Goal: Task Accomplishment & Management: Use online tool/utility

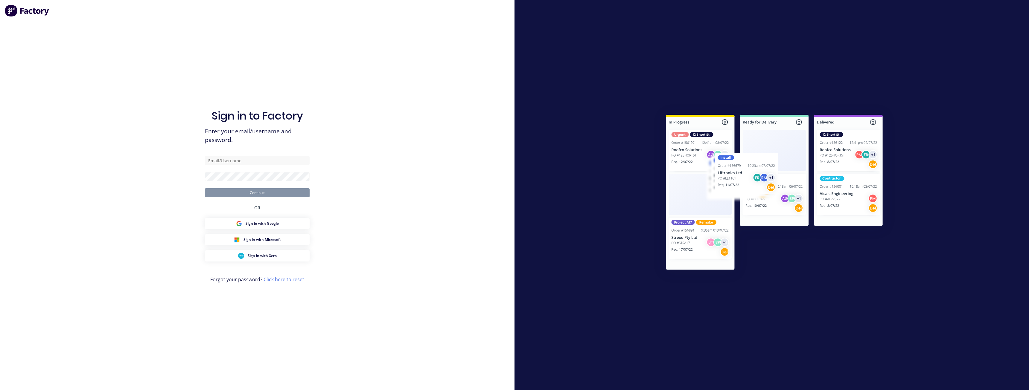
click at [253, 163] on input "text" at bounding box center [257, 160] width 105 height 9
type input "[EMAIL_ADDRESS][PERSON_NAME][DOMAIN_NAME]"
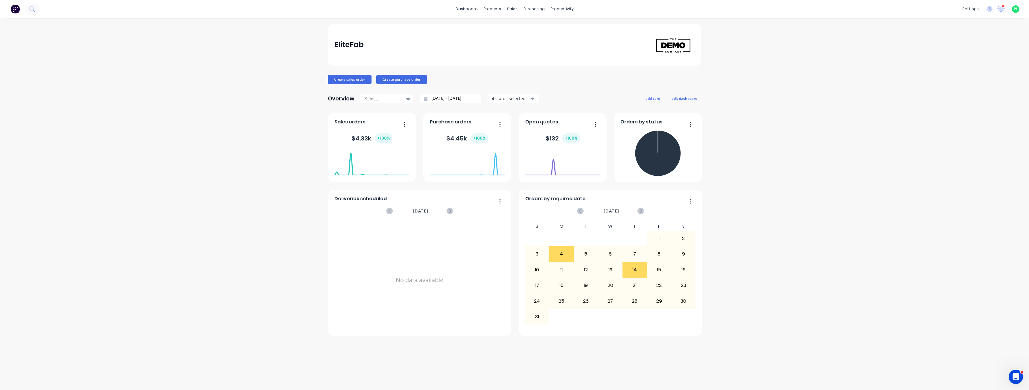
click at [249, 87] on div "EliteFab Create sales order Create purchase order Overview Select... [DATE] - […" at bounding box center [514, 204] width 1029 height 360
click at [519, 26] on div at bounding box center [515, 28] width 9 height 5
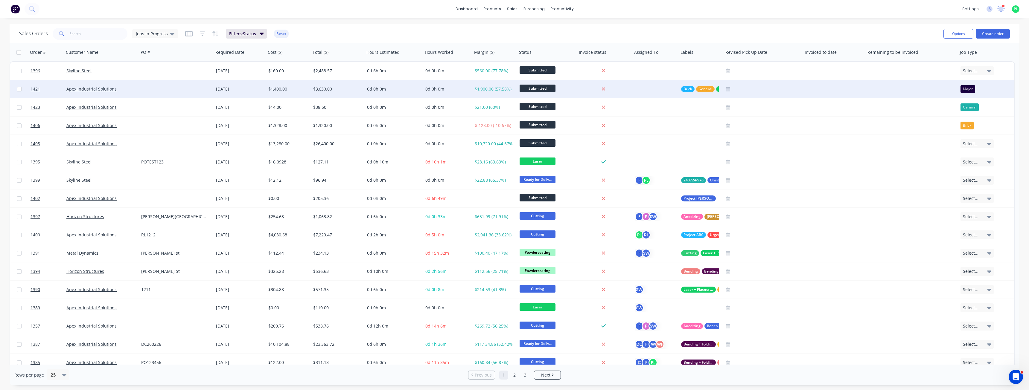
click at [337, 90] on div "$3,630.00" at bounding box center [336, 89] width 47 height 6
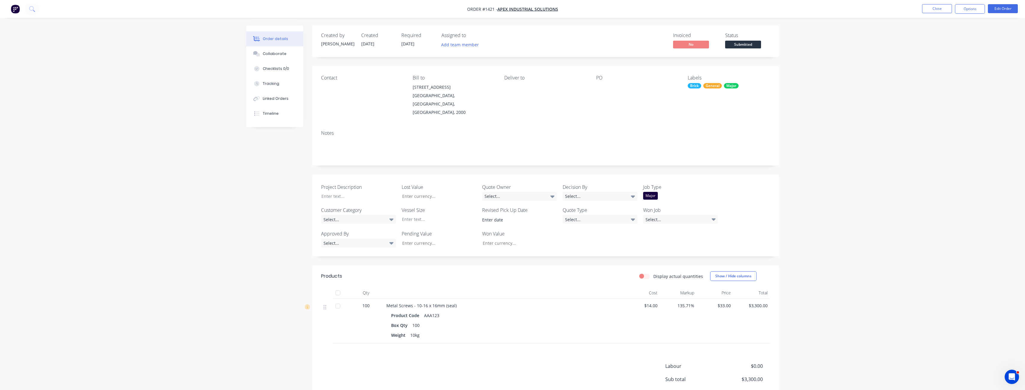
click at [18, 10] on img "button" at bounding box center [15, 8] width 9 height 9
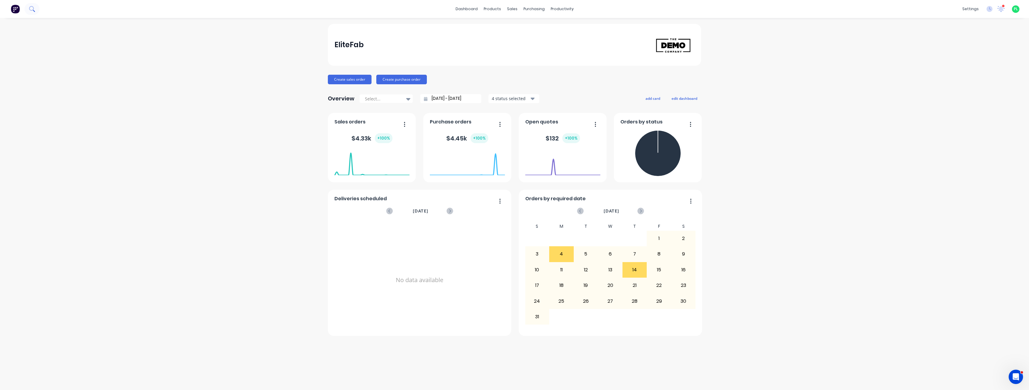
click at [34, 9] on icon at bounding box center [31, 8] width 5 height 5
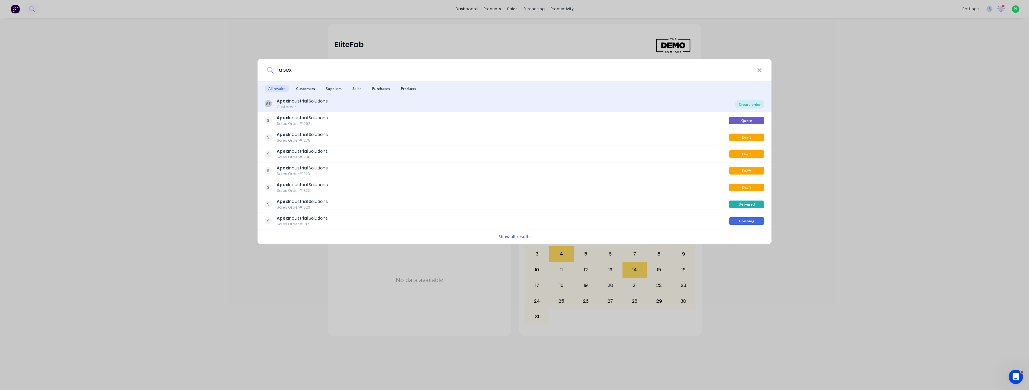
type input "apex"
click at [749, 105] on div "Create order" at bounding box center [749, 104] width 29 height 8
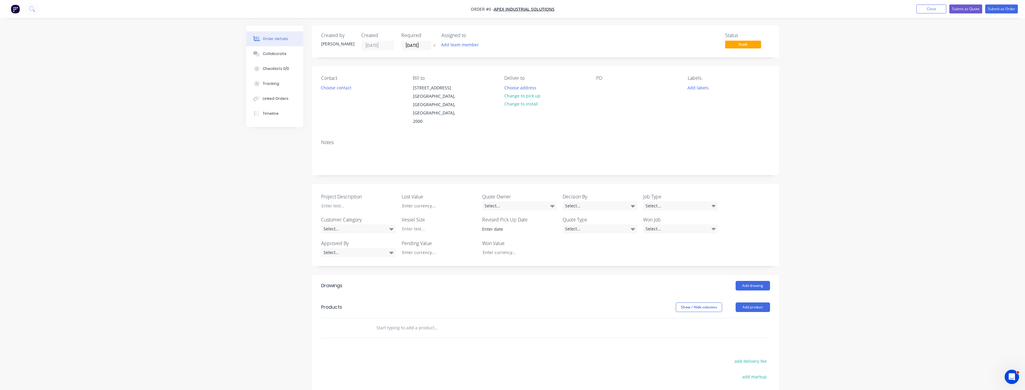
click at [397, 319] on div at bounding box center [476, 328] width 215 height 19
click at [404, 322] on input "text" at bounding box center [436, 328] width 120 height 12
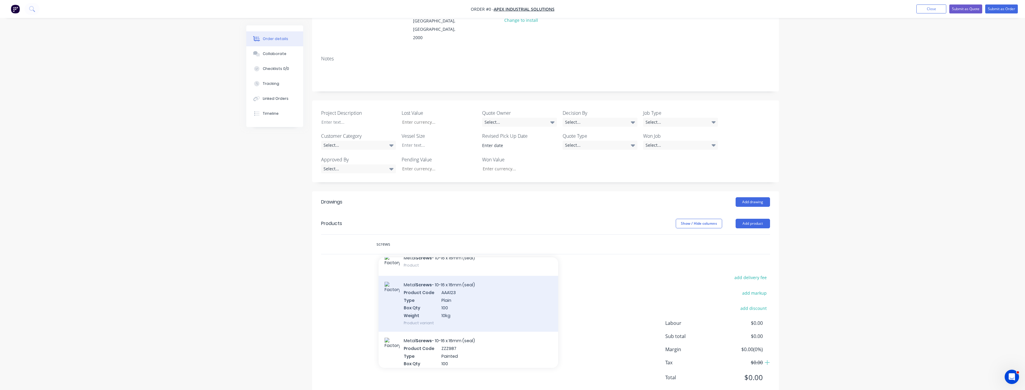
scroll to position [30, 0]
type input "screws"
click at [465, 282] on div "Metal Screws - 10-16 x 16mm (seal) Product Code AAA123 Type Plain Box Qty 100 W…" at bounding box center [467, 302] width 179 height 56
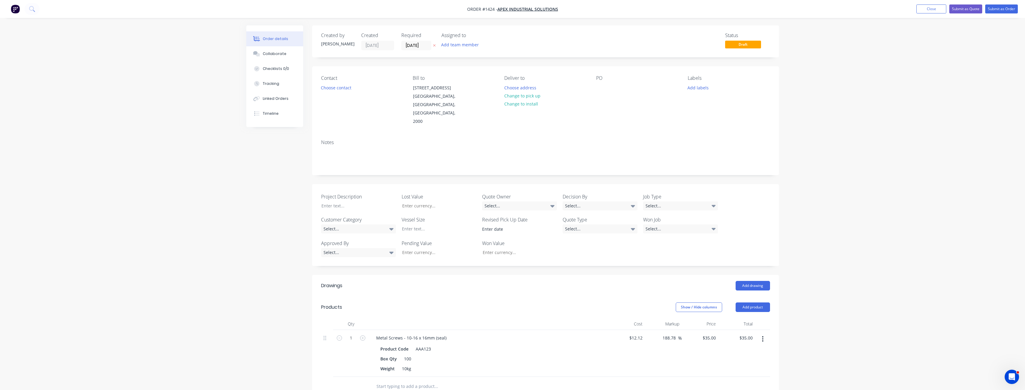
click at [16, 6] on img "button" at bounding box center [15, 8] width 9 height 9
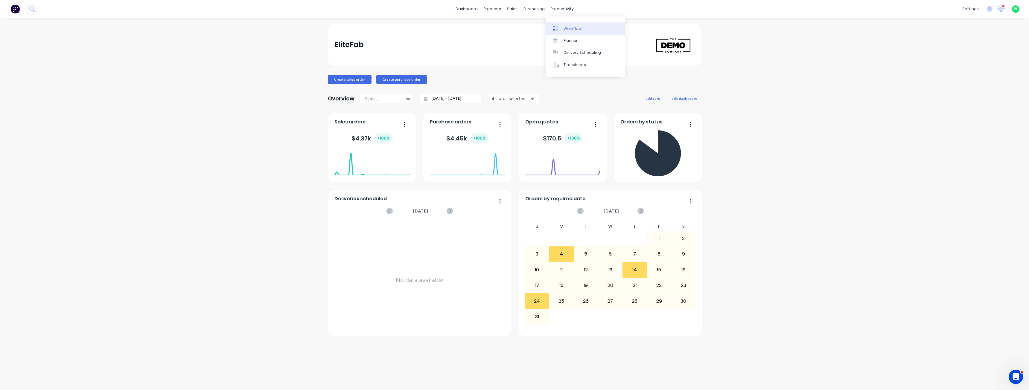
click at [563, 28] on link "Workflow" at bounding box center [585, 28] width 79 height 12
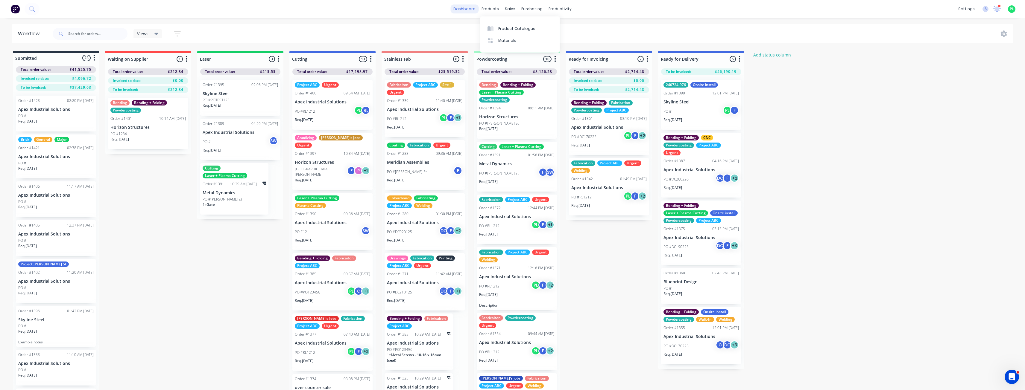
click at [465, 8] on link "dashboard" at bounding box center [464, 8] width 28 height 9
